Goal: Transaction & Acquisition: Purchase product/service

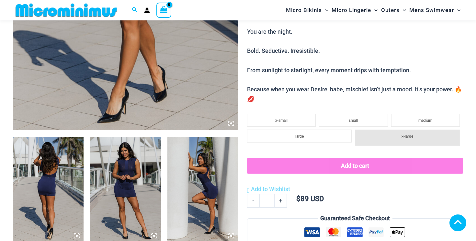
scroll to position [267, 0]
click at [153, 236] on icon at bounding box center [154, 236] width 2 height 2
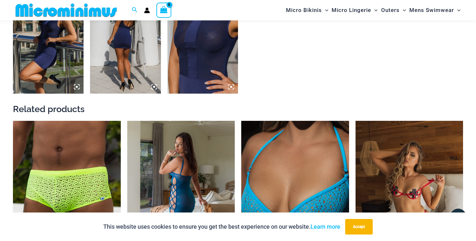
scroll to position [635, 0]
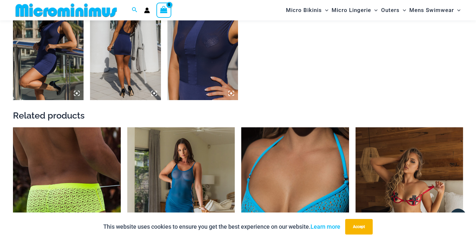
click at [76, 189] on img at bounding box center [67, 208] width 108 height 162
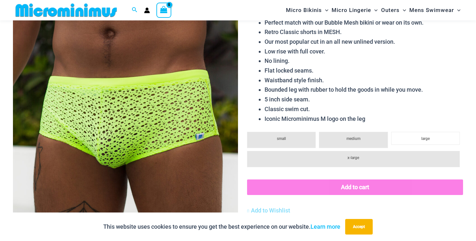
scroll to position [86, 0]
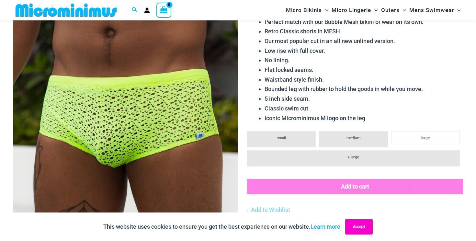
click at [355, 226] on button "Accept" at bounding box center [359, 227] width 28 height 16
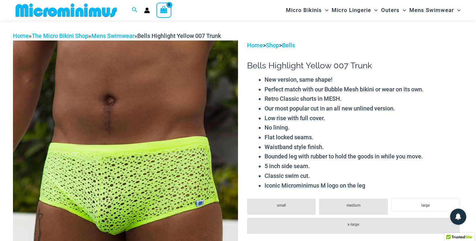
scroll to position [17, 0]
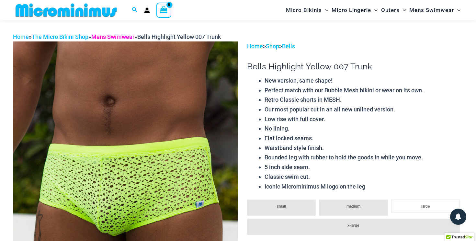
click at [125, 37] on link "Mens Swimwear" at bounding box center [112, 36] width 43 height 7
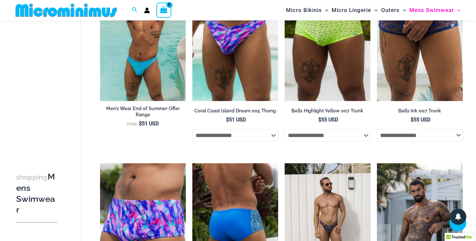
scroll to position [1114, 0]
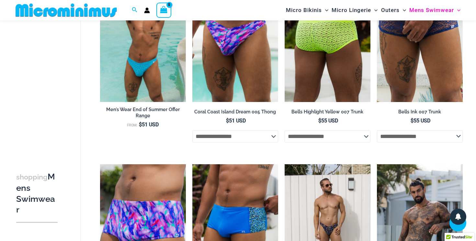
select select "*****"
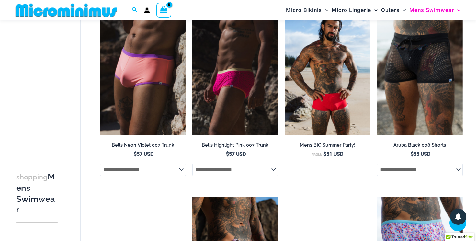
scroll to position [309, 0]
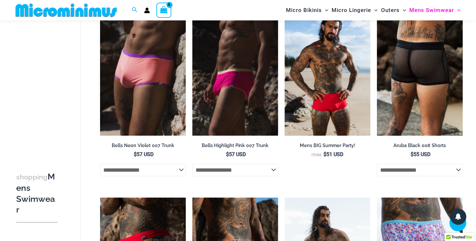
click at [404, 90] on img at bounding box center [420, 71] width 86 height 129
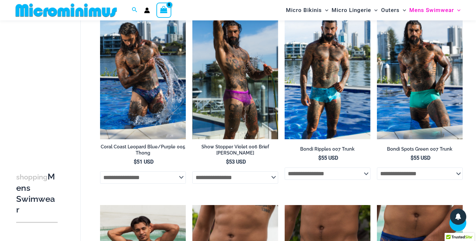
scroll to position [884, 0]
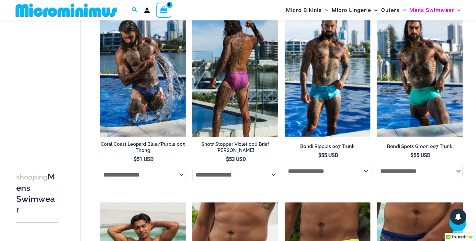
click at [244, 98] on img at bounding box center [235, 72] width 86 height 129
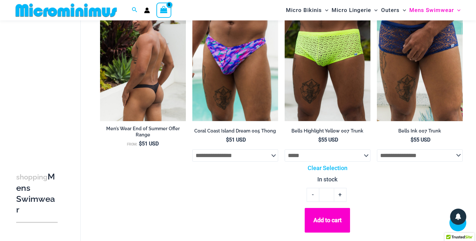
scroll to position [1093, 0]
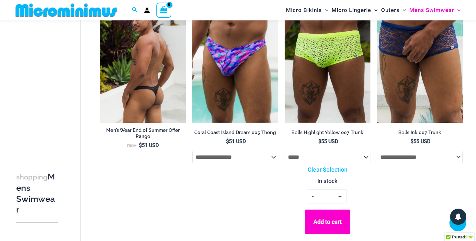
click at [143, 91] on img at bounding box center [143, 58] width 86 height 129
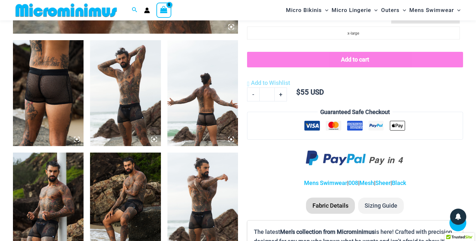
scroll to position [363, 0]
click at [68, 187] on img at bounding box center [48, 206] width 71 height 106
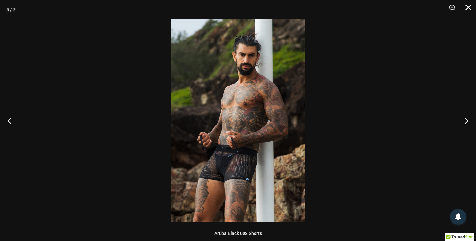
click at [469, 6] on button "Close" at bounding box center [466, 9] width 16 height 19
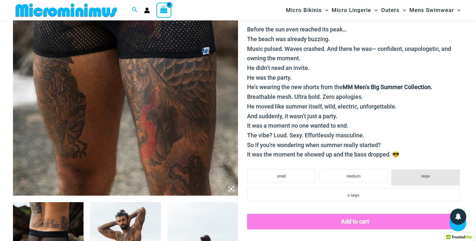
scroll to position [199, 0]
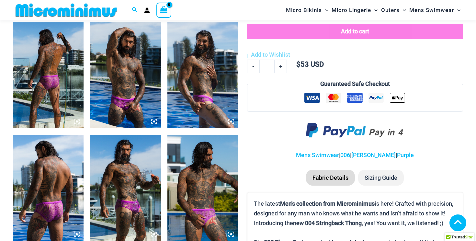
scroll to position [381, 0]
click at [153, 168] on img at bounding box center [125, 188] width 71 height 106
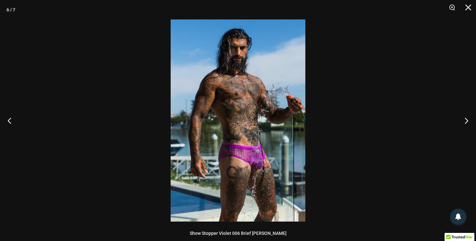
click at [250, 156] on img at bounding box center [238, 120] width 135 height 202
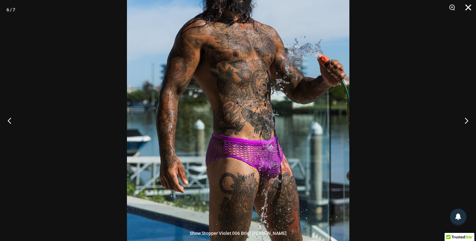
click at [471, 5] on button "Close" at bounding box center [466, 9] width 16 height 19
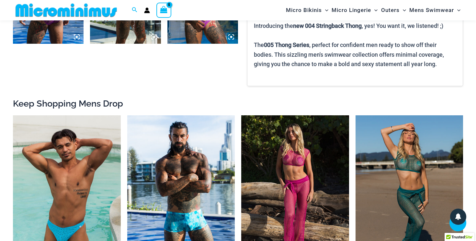
scroll to position [579, 0]
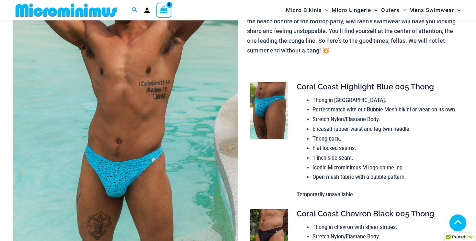
scroll to position [164, 0]
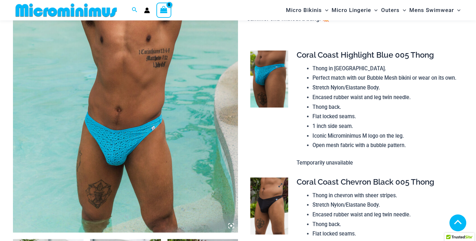
click at [266, 208] on img at bounding box center [270, 206] width 38 height 57
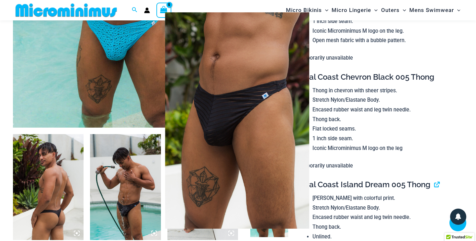
scroll to position [270, 0]
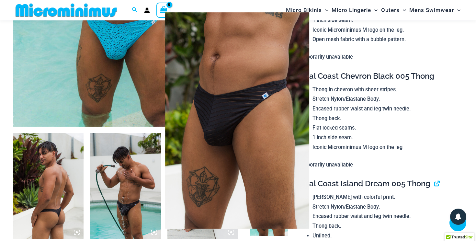
click at [231, 148] on img at bounding box center [237, 120] width 144 height 216
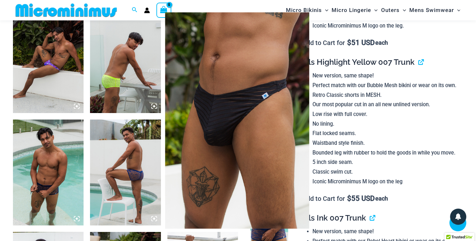
scroll to position [510, 0]
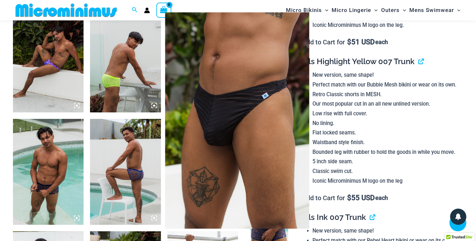
click at [143, 142] on div at bounding box center [238, 120] width 476 height 241
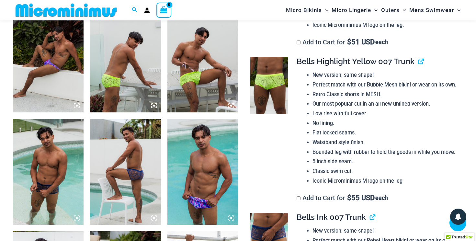
click at [142, 149] on img at bounding box center [125, 172] width 71 height 106
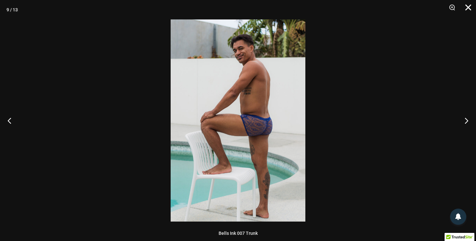
click at [468, 7] on button "Close" at bounding box center [466, 9] width 16 height 19
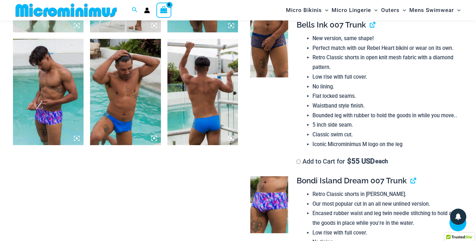
scroll to position [703, 0]
